Goal: Task Accomplishment & Management: Use online tool/utility

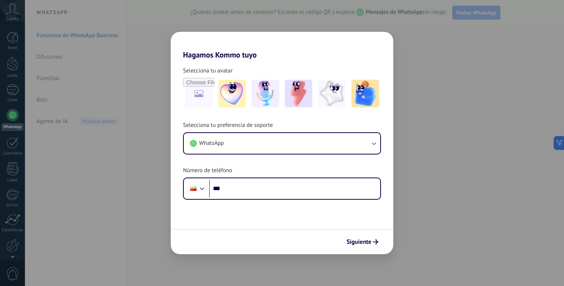
click at [308, 177] on div "Selecciona tu preferencia de soporte WhatsApp Número de teléfono Phone ***" at bounding box center [282, 161] width 223 height 78
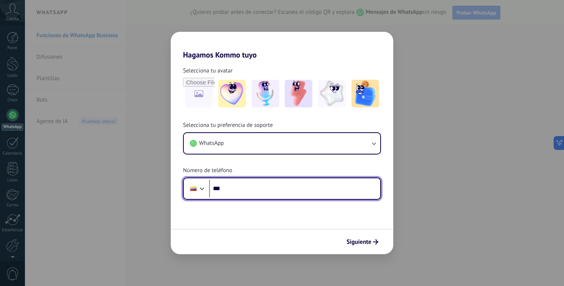
click at [297, 187] on input "***" at bounding box center [294, 189] width 171 height 18
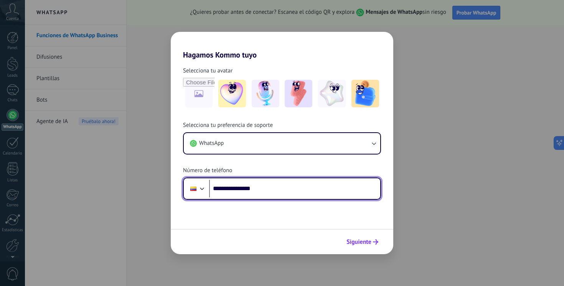
type input "**********"
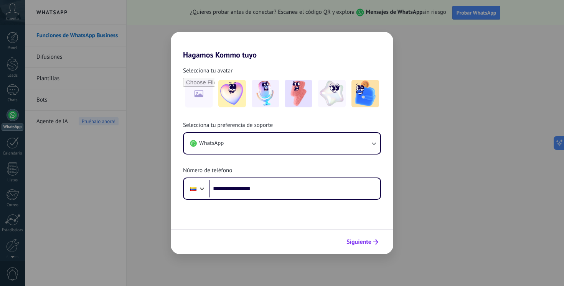
click at [367, 245] on span "Siguiente" at bounding box center [359, 241] width 25 height 5
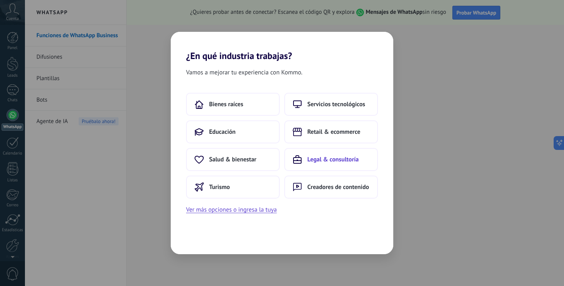
click at [324, 158] on span "Legal & consultoría" at bounding box center [332, 160] width 51 height 8
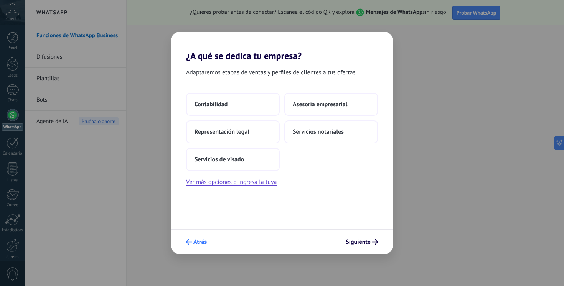
click at [184, 243] on button "Atrás" at bounding box center [196, 242] width 28 height 13
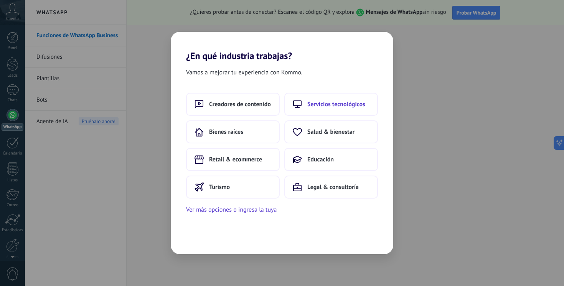
click at [337, 105] on span "Servicios tecnológicos" at bounding box center [336, 105] width 58 height 8
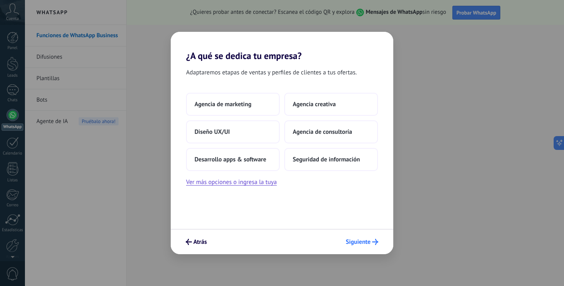
click at [358, 241] on span "Siguiente" at bounding box center [358, 241] width 25 height 5
click at [256, 158] on span "Desarrollo apps & software" at bounding box center [231, 160] width 72 height 8
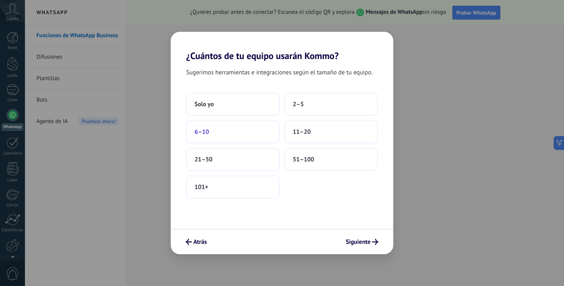
click at [243, 134] on button "6–10" at bounding box center [233, 131] width 94 height 23
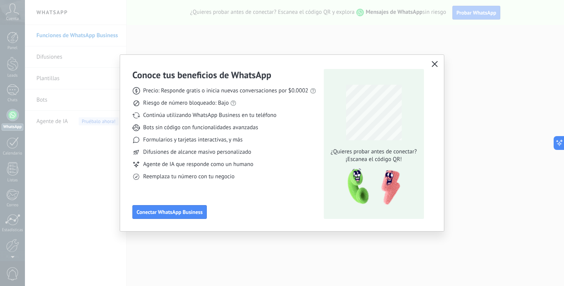
click at [434, 64] on use "button" at bounding box center [435, 64] width 6 height 6
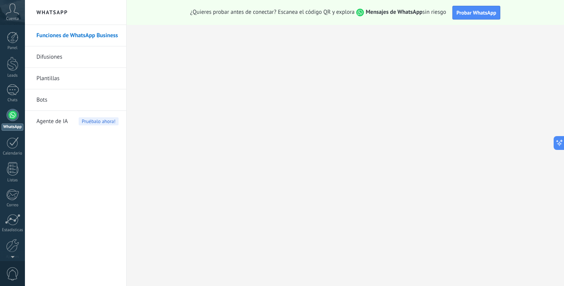
scroll to position [33, 0]
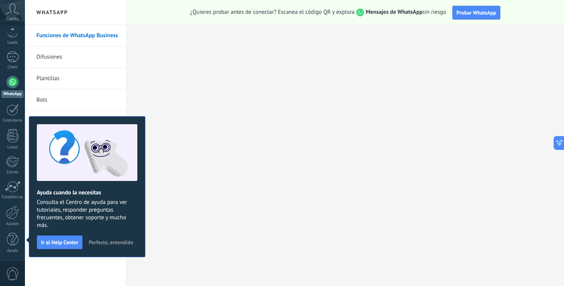
click at [8, 82] on div at bounding box center [13, 82] width 12 height 12
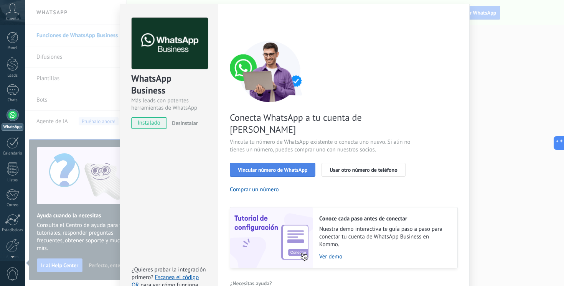
scroll to position [30, 0]
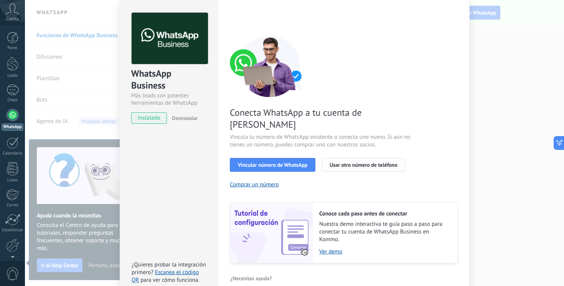
click at [343, 162] on span "Usar otro número de teléfono" at bounding box center [364, 164] width 68 height 5
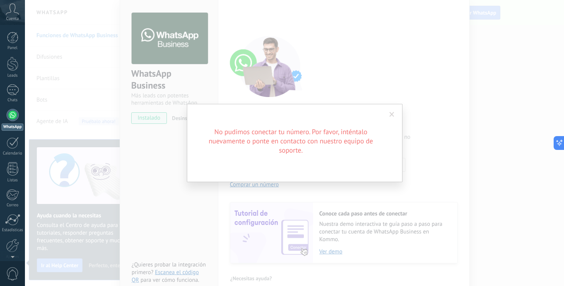
click at [391, 114] on span at bounding box center [392, 114] width 5 height 5
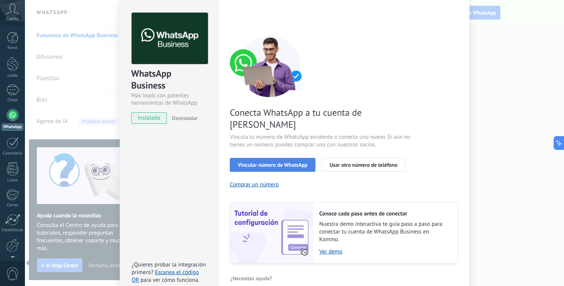
click at [270, 162] on span "Vincular número de WhatsApp" at bounding box center [272, 164] width 69 height 5
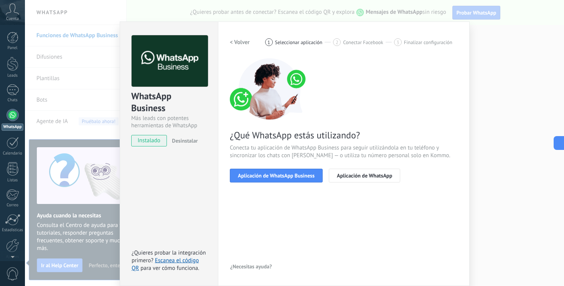
scroll to position [8, 0]
drag, startPoint x: 279, startPoint y: 169, endPoint x: 302, endPoint y: 144, distance: 33.7
click at [303, 144] on div "¿Qué WhatsApp estás utilizando? Conecta tu aplicación de WhatsApp Business para…" at bounding box center [344, 120] width 228 height 124
click at [361, 173] on span "Aplicación de WhatsApp" at bounding box center [364, 175] width 55 height 5
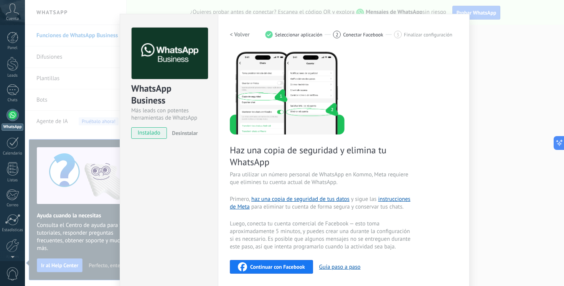
scroll to position [0, 0]
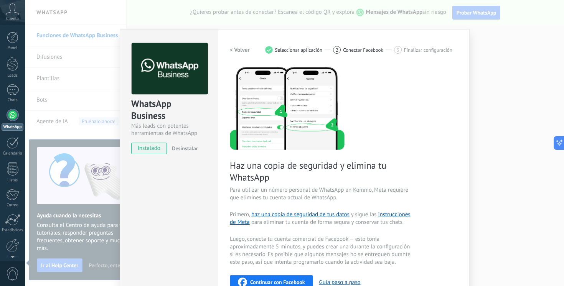
click at [237, 45] on button "< Volver" at bounding box center [240, 50] width 20 height 14
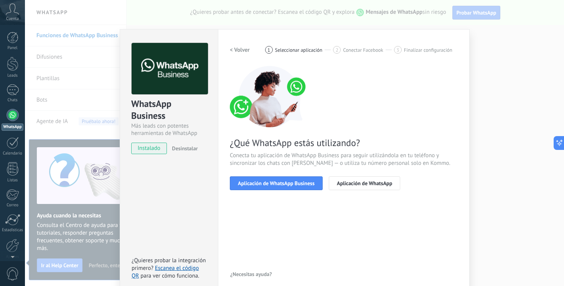
click at [112, 111] on div "WhatsApp Business Más leads con potentes herramientas de WhatsApp instalado Des…" at bounding box center [294, 143] width 539 height 286
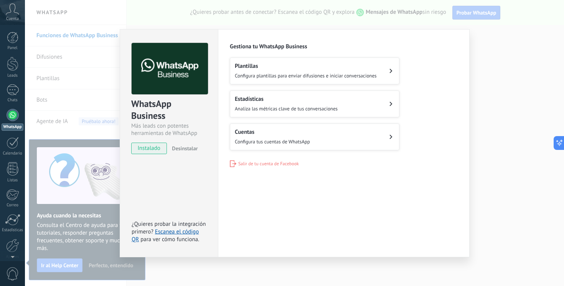
click at [264, 165] on span "Salir de tu cuenta de Facebook" at bounding box center [268, 164] width 61 height 6
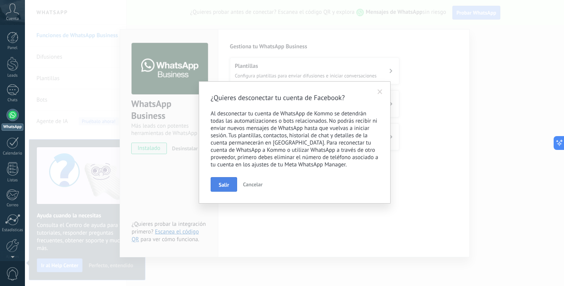
click at [223, 185] on span "Salir" at bounding box center [224, 184] width 10 height 5
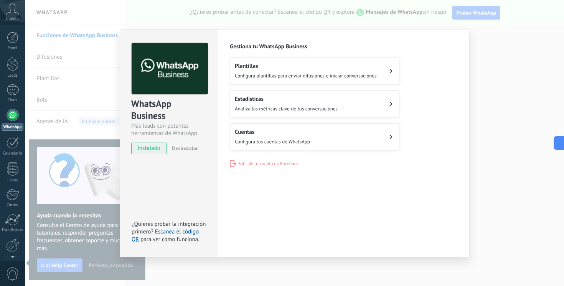
click at [264, 157] on div "Gestiona tu WhatsApp Business Plantillas Configura plantillas para enviar difus…" at bounding box center [344, 105] width 228 height 124
click at [264, 164] on span "Salir de tu cuenta de Facebook" at bounding box center [268, 164] width 61 height 6
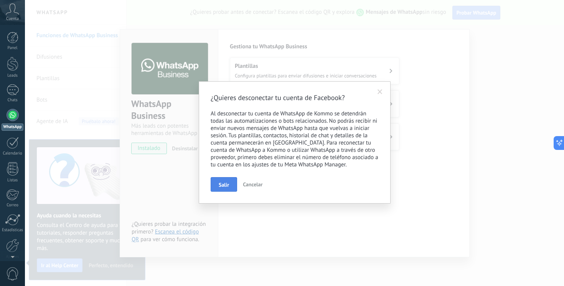
click at [228, 183] on span "Salir" at bounding box center [224, 184] width 10 height 5
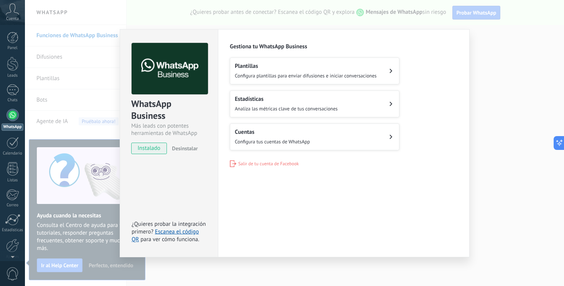
click at [271, 139] on span "Configura tus cuentas de WhatsApp" at bounding box center [272, 142] width 75 height 7
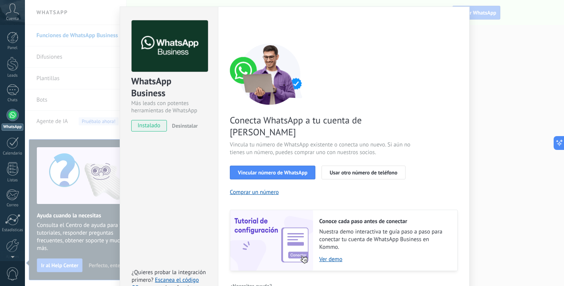
scroll to position [30, 0]
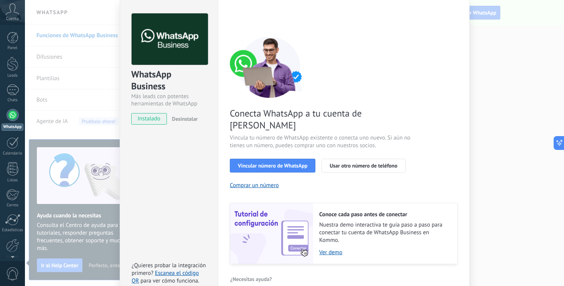
click at [359, 142] on div "Conecta WhatsApp a tu cuenta de Kommo Vincula tu número de WhatsApp existente o…" at bounding box center [344, 150] width 228 height 228
click at [360, 146] on div "Conecta WhatsApp a tu cuenta de Kommo Vincula tu número de WhatsApp existente o…" at bounding box center [344, 150] width 228 height 228
click at [360, 159] on button "Usar otro número de teléfono" at bounding box center [364, 166] width 84 height 14
click at [505, 83] on div "WhatsApp Business Más leads con potentes herramientas de WhatsApp instalado Des…" at bounding box center [294, 143] width 539 height 286
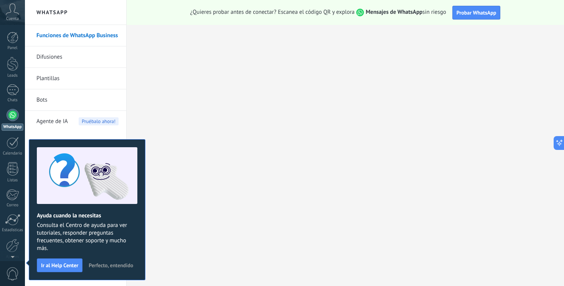
click at [116, 266] on span "Perfecto, entendido" at bounding box center [111, 265] width 45 height 5
